Goal: Task Accomplishment & Management: Manage account settings

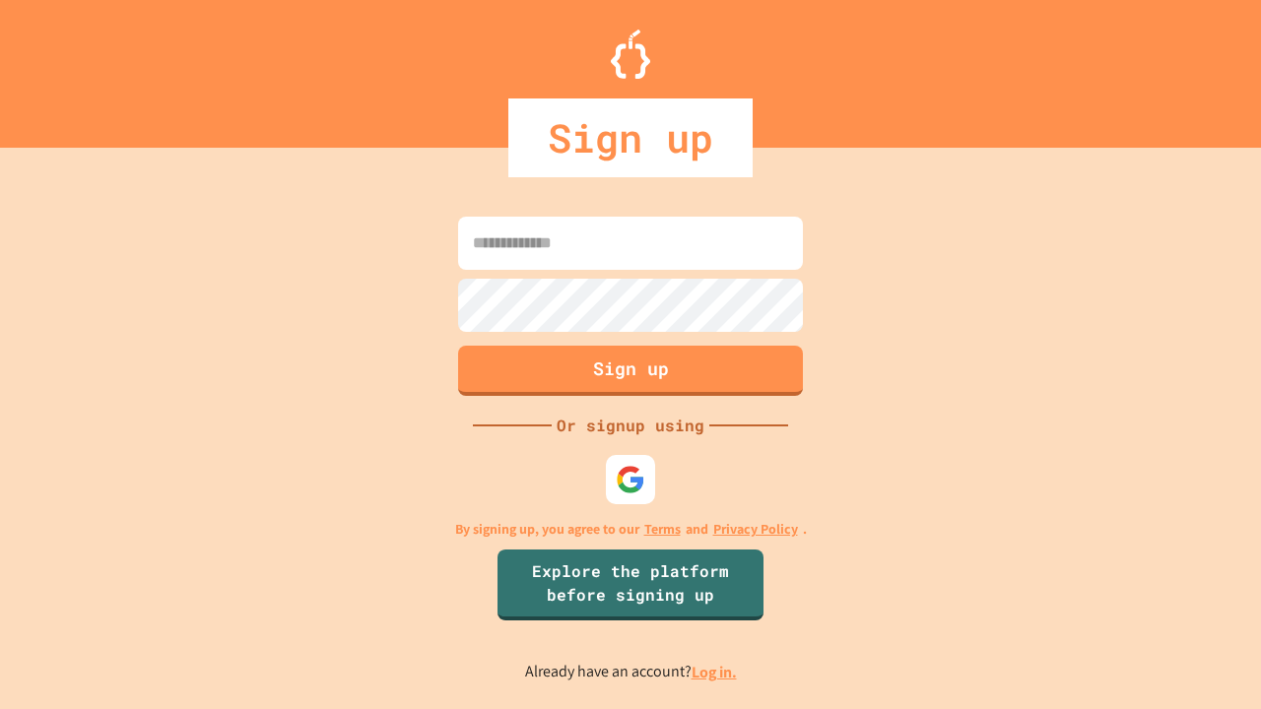
click at [715, 672] on link "Log in." at bounding box center [713, 672] width 45 height 21
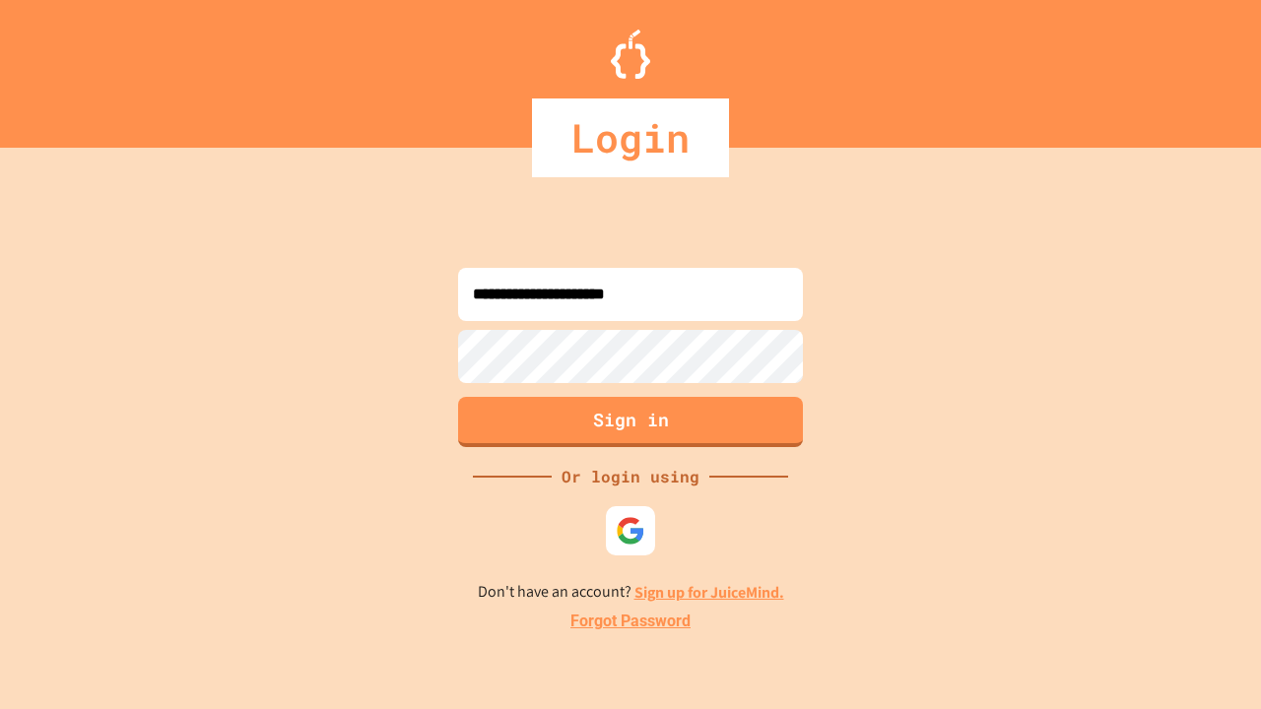
type input "**********"
